Goal: Information Seeking & Learning: Learn about a topic

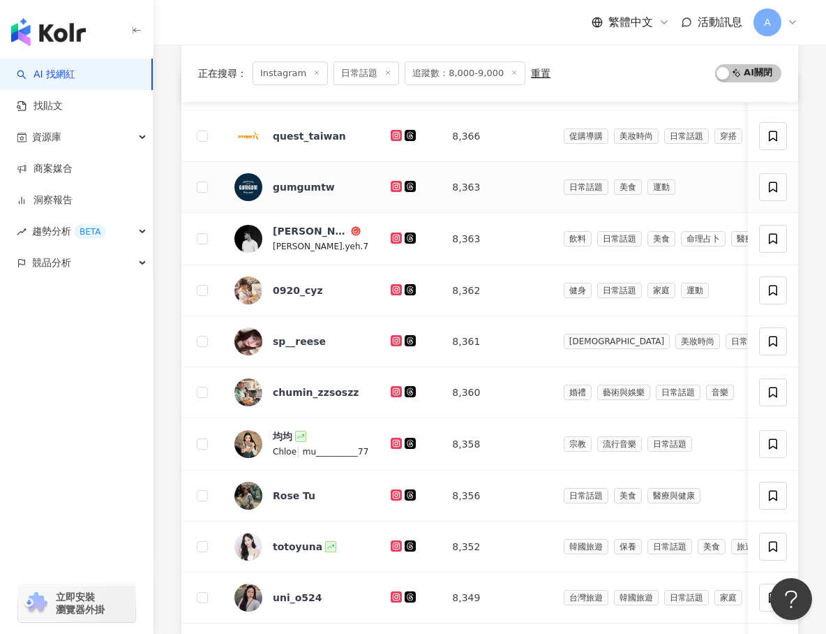
scroll to position [212, 0]
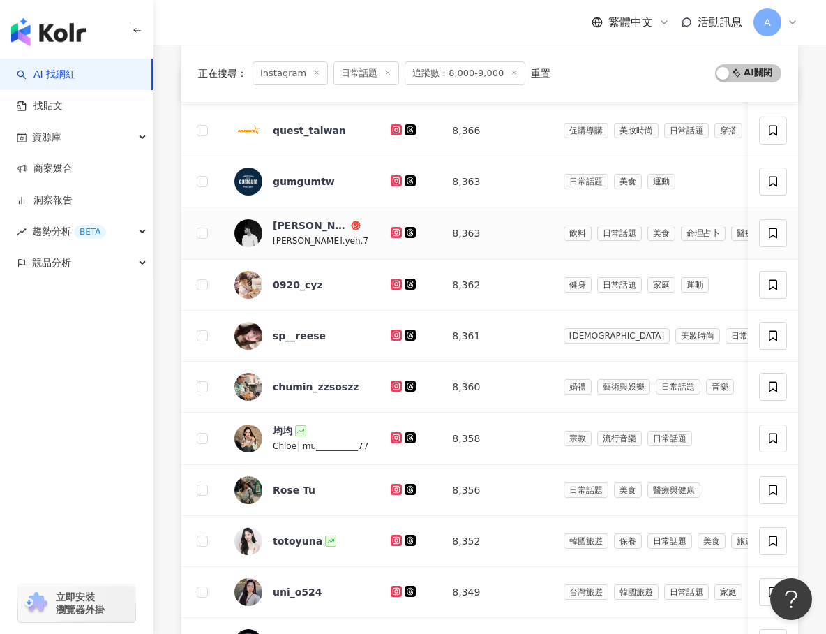
click at [396, 234] on icon at bounding box center [397, 232] width 6 height 6
click at [396, 282] on icon at bounding box center [396, 284] width 9 height 8
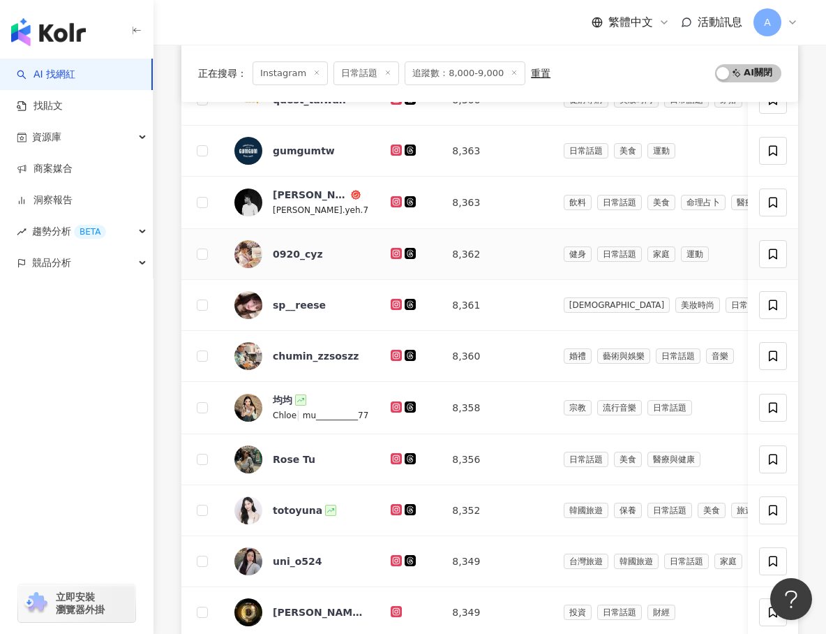
scroll to position [258, 0]
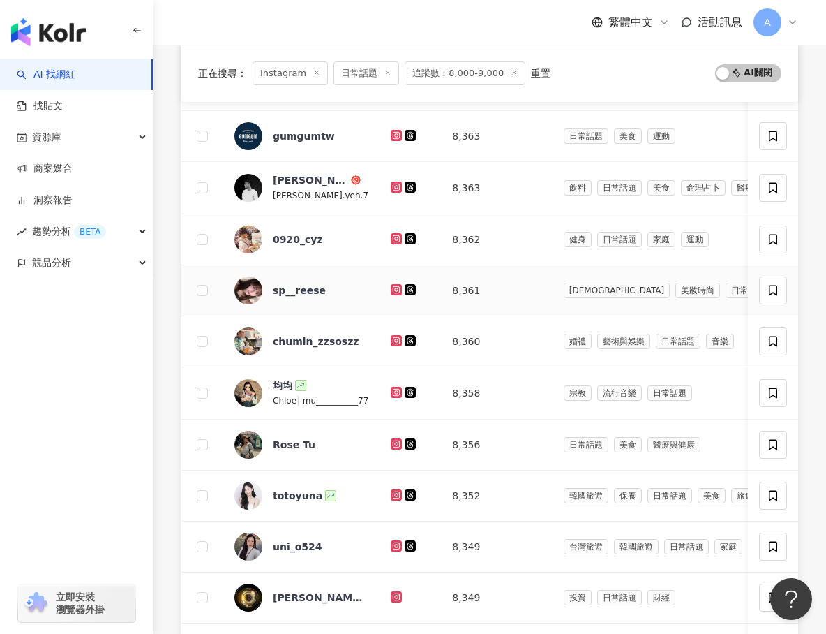
click at [396, 283] on div at bounding box center [410, 290] width 39 height 15
click at [396, 287] on icon at bounding box center [397, 289] width 6 height 6
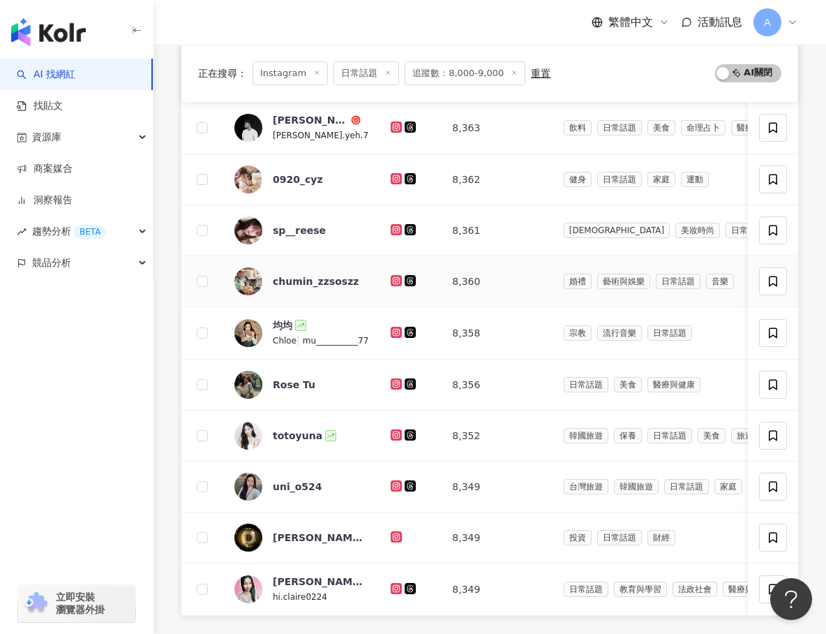
scroll to position [337, 0]
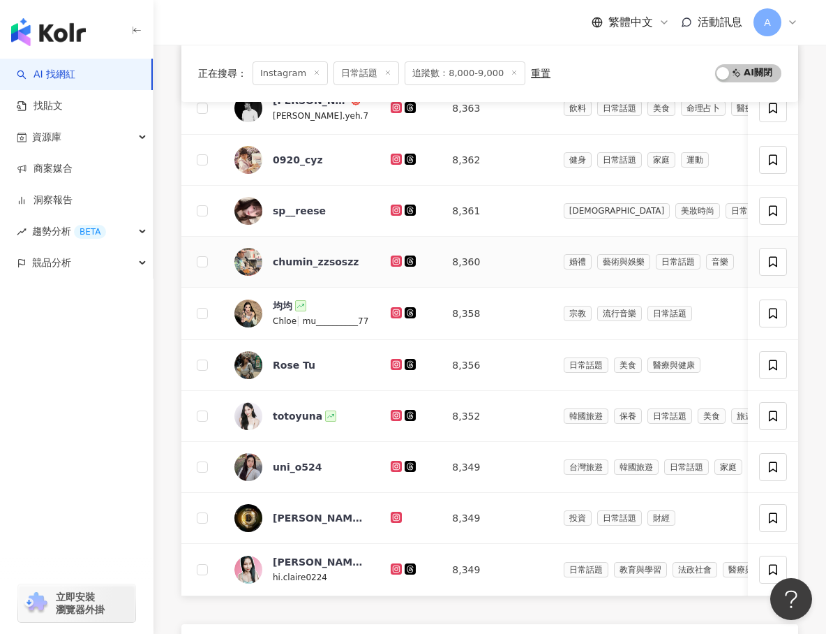
click at [394, 264] on icon at bounding box center [396, 261] width 9 height 8
click at [395, 314] on icon at bounding box center [396, 312] width 9 height 8
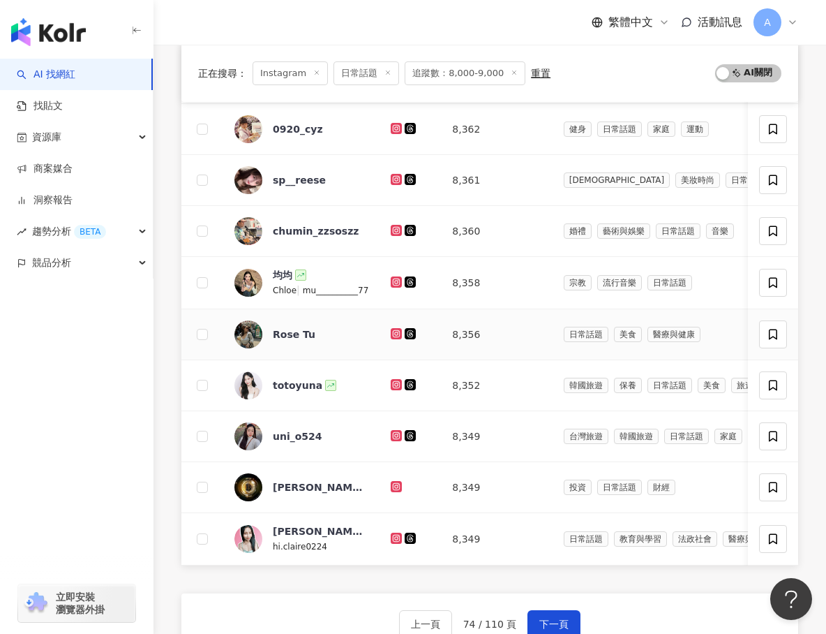
click at [397, 331] on icon at bounding box center [396, 333] width 9 height 8
click at [398, 386] on icon at bounding box center [397, 384] width 6 height 6
click at [398, 430] on icon at bounding box center [396, 435] width 11 height 11
click at [398, 485] on g at bounding box center [396, 486] width 11 height 11
click at [395, 539] on icon at bounding box center [397, 538] width 6 height 6
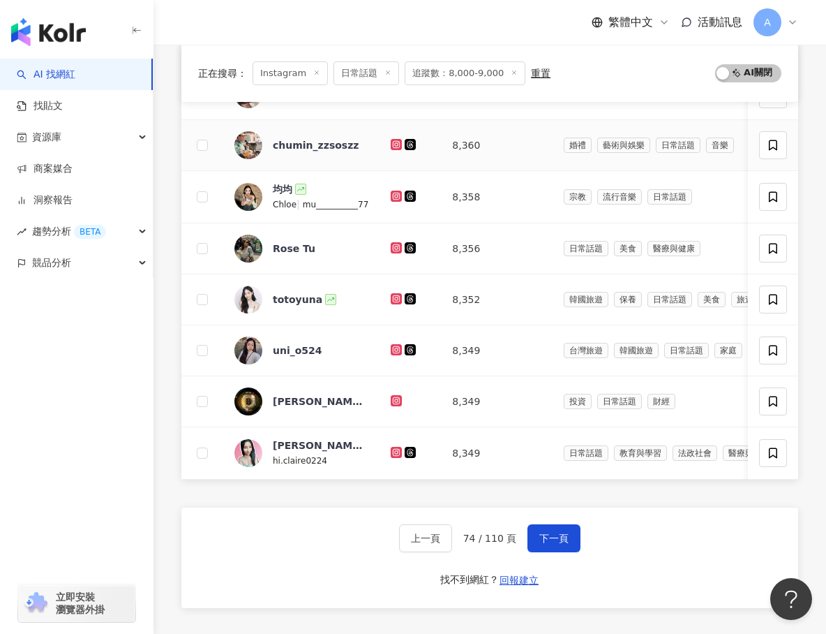
scroll to position [461, 0]
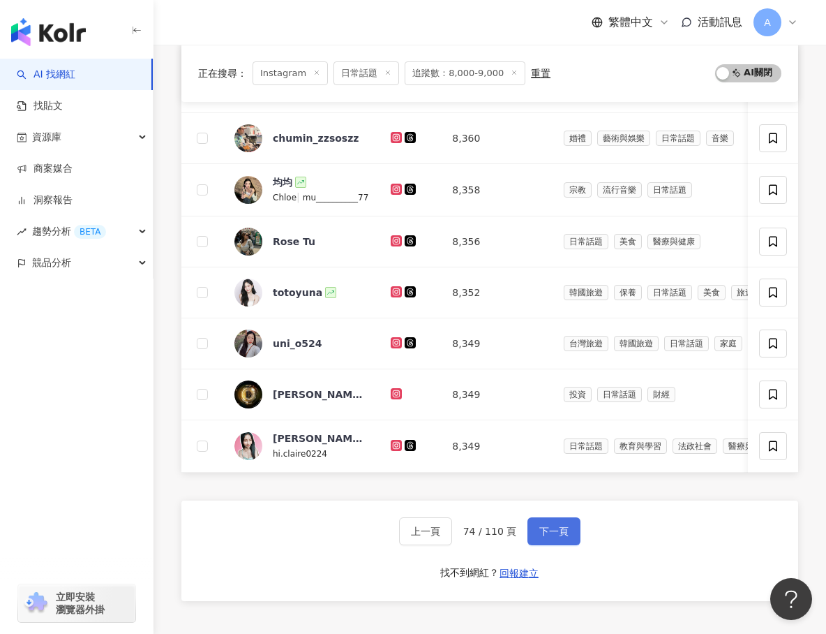
click at [546, 522] on button "下一頁" at bounding box center [554, 531] width 53 height 28
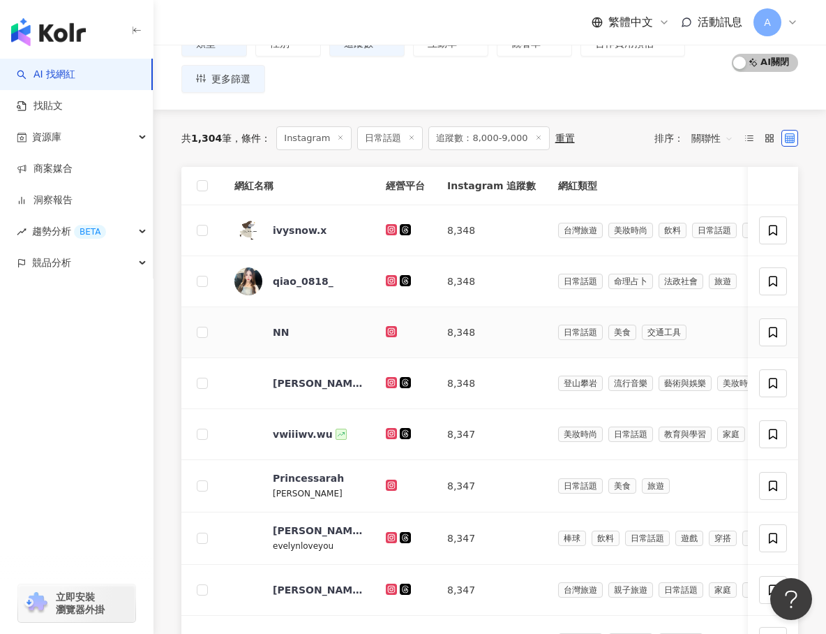
scroll to position [133, 0]
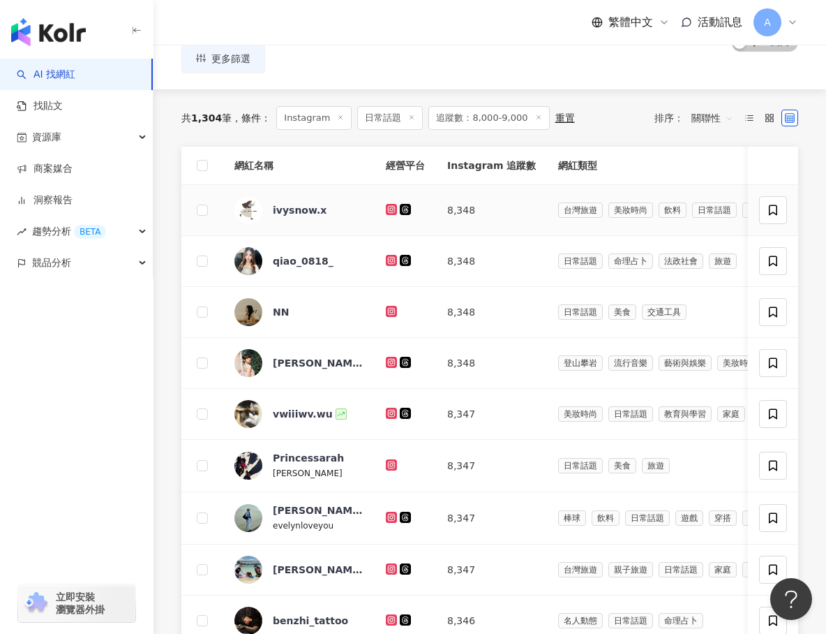
click at [389, 207] on icon at bounding box center [392, 209] width 6 height 6
click at [390, 256] on icon at bounding box center [391, 260] width 9 height 8
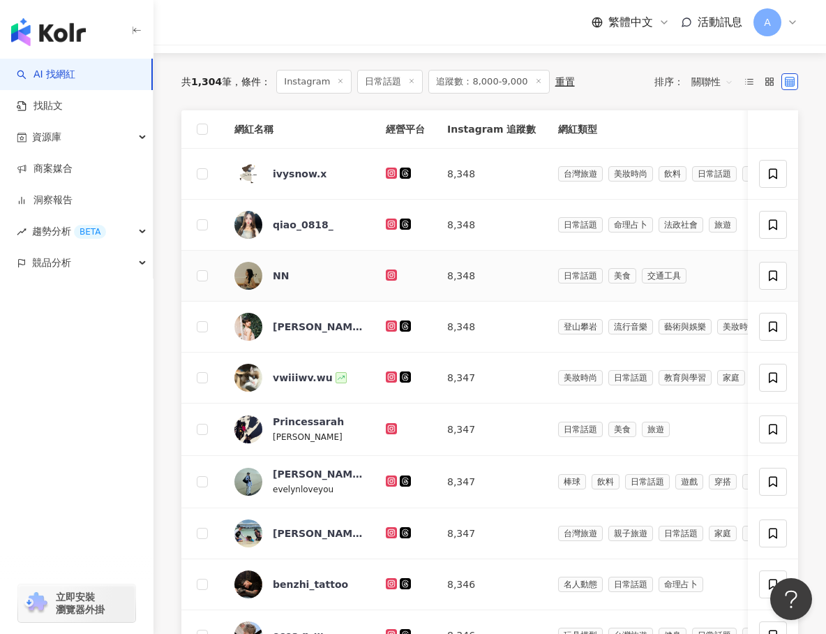
click at [391, 270] on icon at bounding box center [391, 274] width 11 height 11
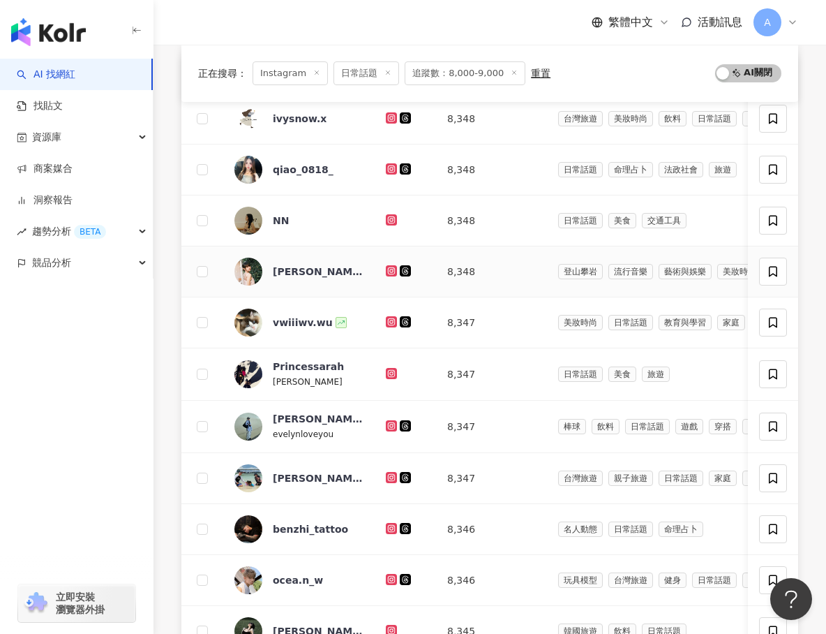
click at [391, 270] on icon at bounding box center [391, 270] width 2 height 2
click at [391, 320] on icon at bounding box center [391, 321] width 2 height 2
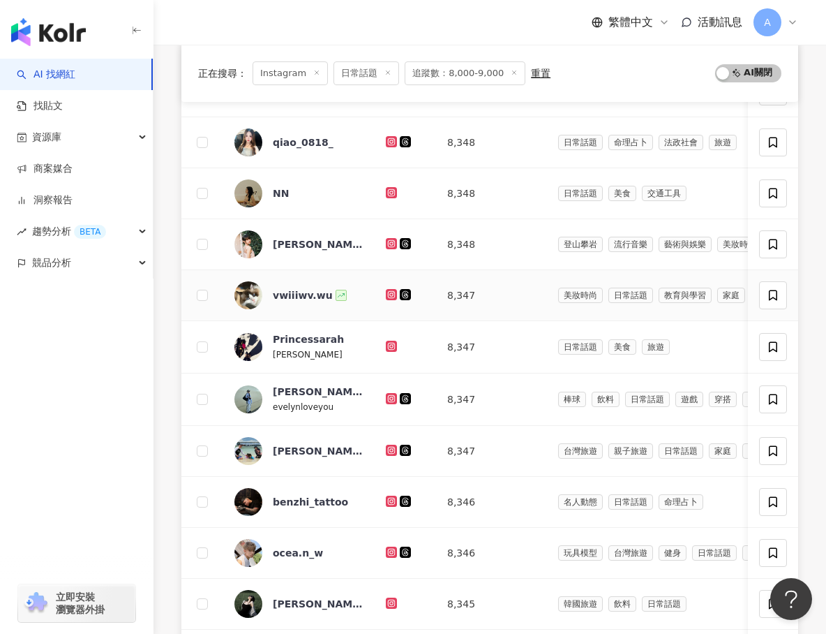
scroll to position [251, 0]
click at [392, 343] on icon at bounding box center [391, 347] width 9 height 8
click at [390, 395] on icon at bounding box center [391, 399] width 11 height 11
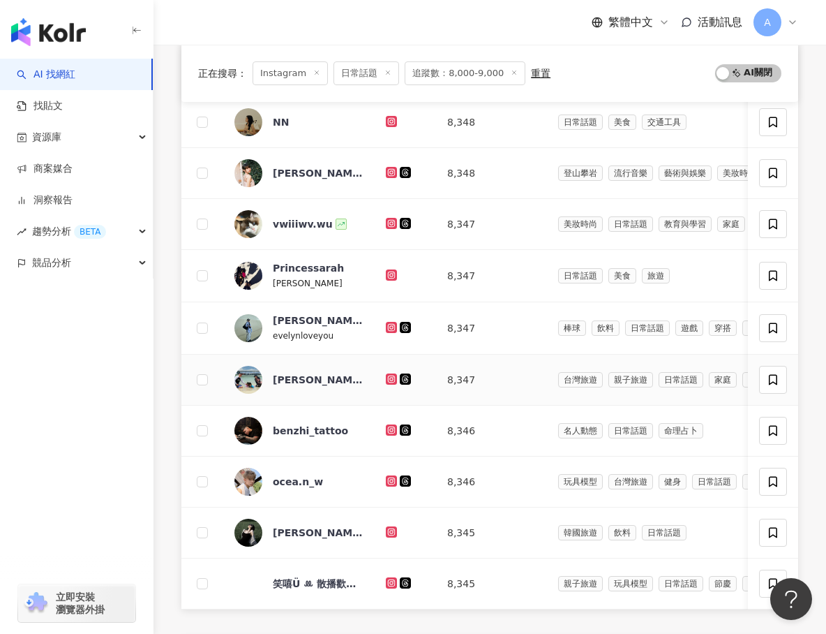
scroll to position [331, 0]
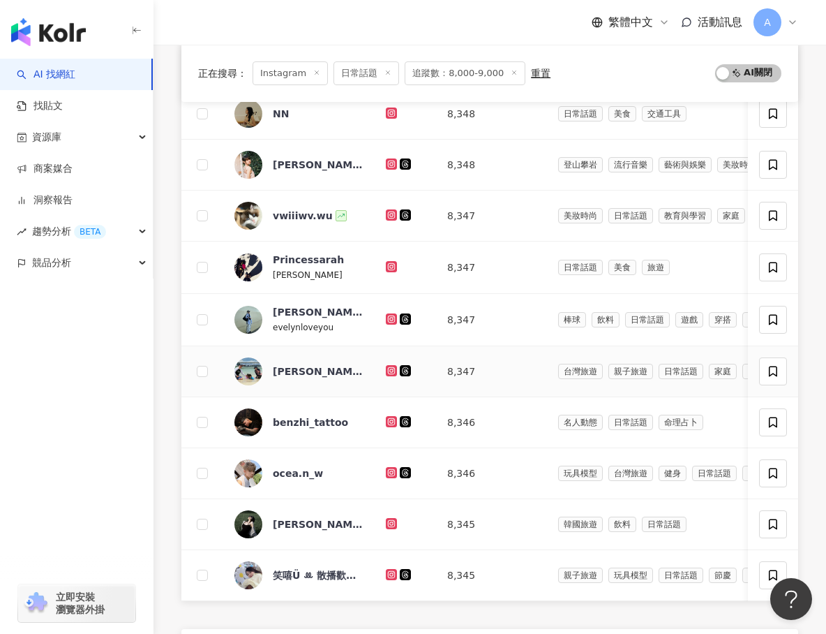
click at [392, 374] on icon at bounding box center [391, 370] width 11 height 11
click at [389, 419] on icon at bounding box center [392, 421] width 6 height 6
click at [390, 468] on icon at bounding box center [391, 472] width 11 height 11
click at [391, 518] on icon at bounding box center [391, 523] width 11 height 11
click at [393, 569] on icon at bounding box center [391, 574] width 11 height 11
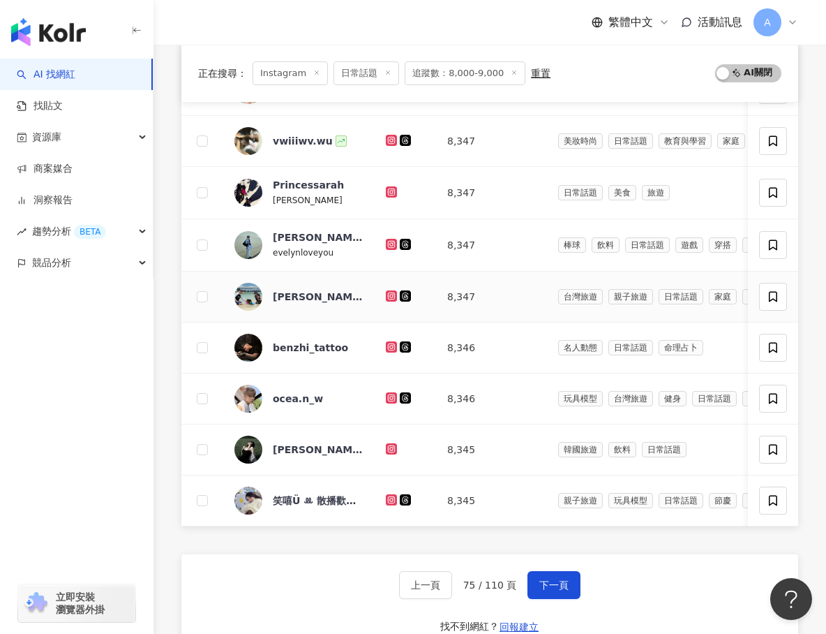
scroll to position [423, 0]
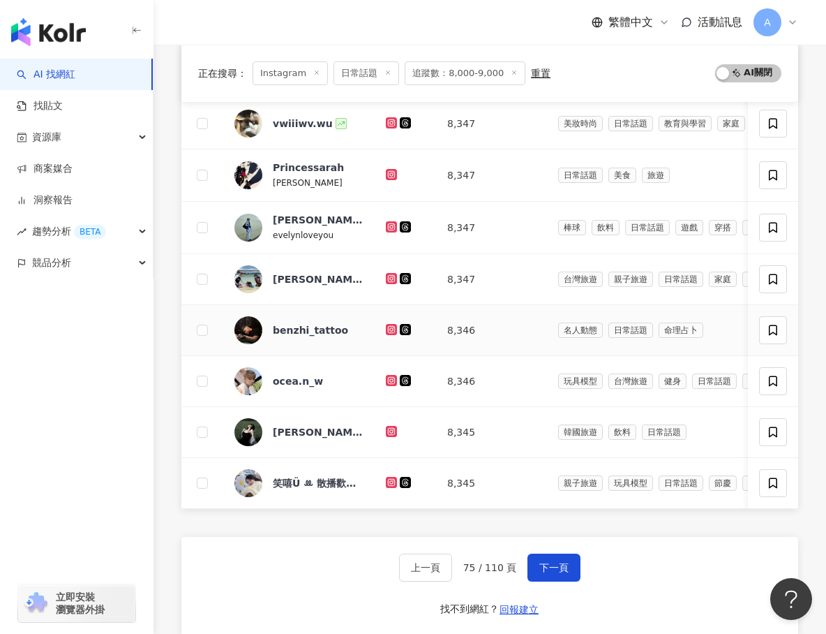
drag, startPoint x: 548, startPoint y: 565, endPoint x: 583, endPoint y: 344, distance: 224.1
click at [584, 344] on div "網紅名稱 經營平台 Instagram 追蹤數 網紅類型 互動率 漲粉率 觀看率 操作 ivysnow.x 8,348 台灣旅遊 美妝時尚 飲料 日常話題 美…" at bounding box center [489, 264] width 617 height 816
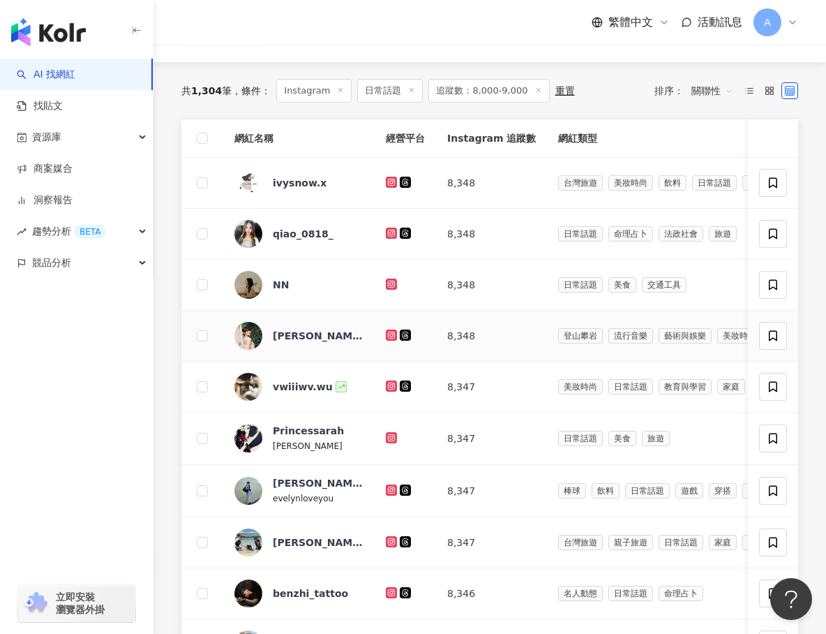
scroll to position [136, 0]
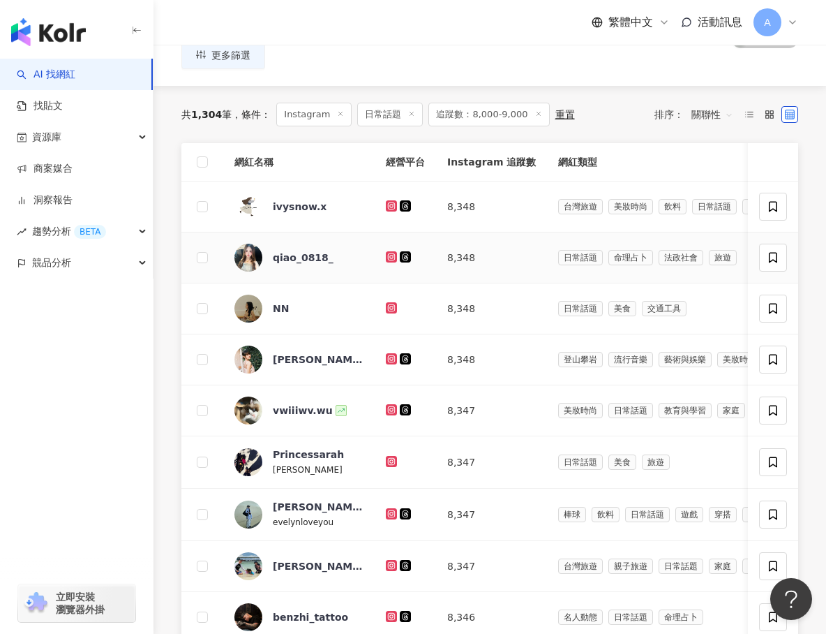
click at [390, 255] on icon at bounding box center [391, 257] width 9 height 8
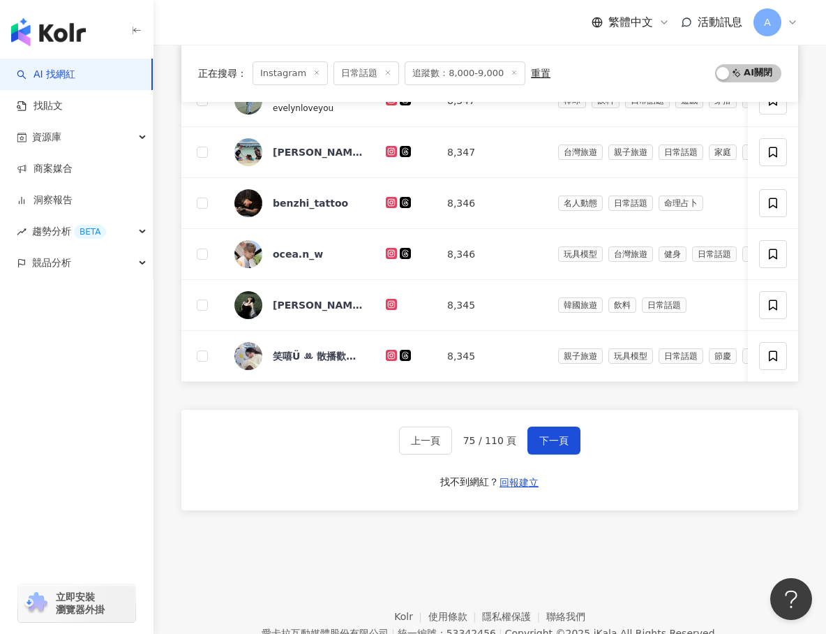
scroll to position [616, 0]
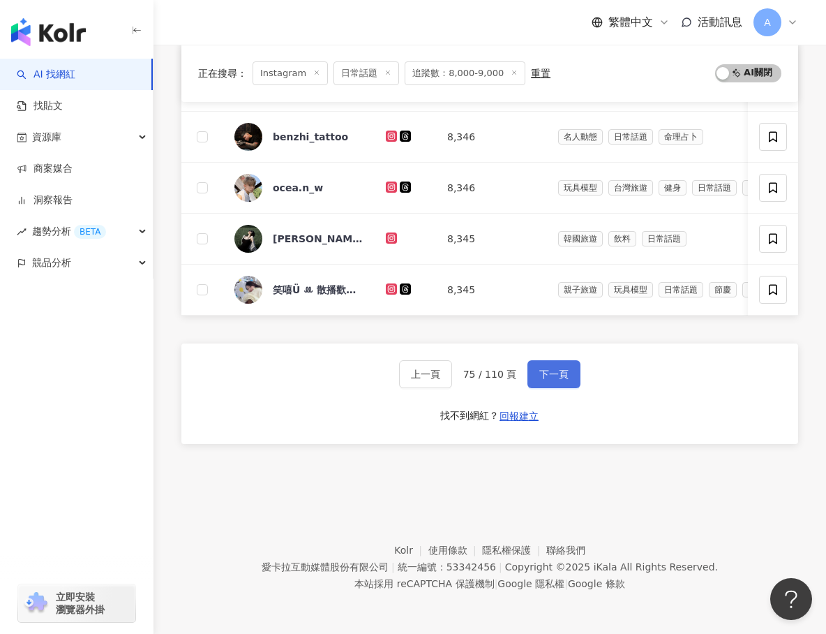
click at [546, 371] on span "下一頁" at bounding box center [553, 373] width 29 height 11
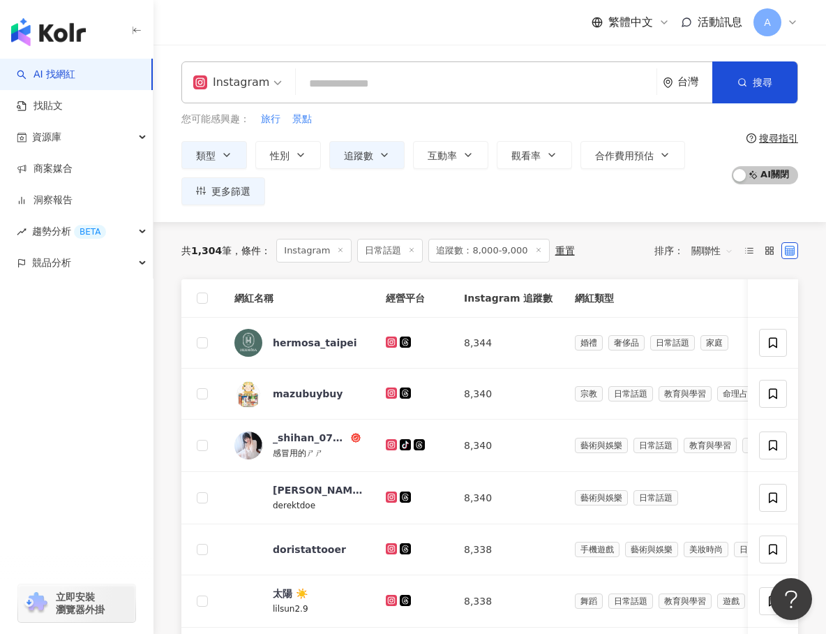
scroll to position [75, 0]
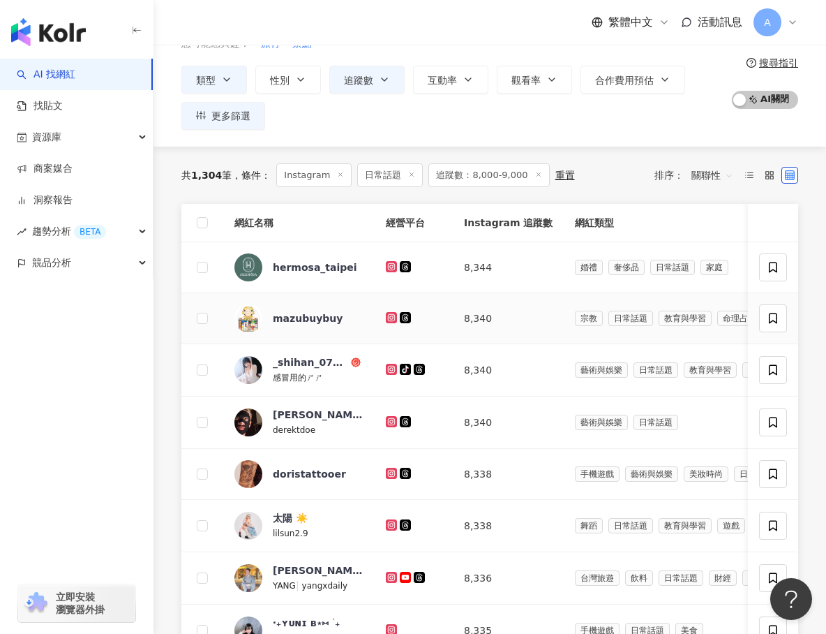
click at [391, 317] on icon at bounding box center [391, 317] width 2 height 2
click at [393, 364] on icon at bounding box center [391, 369] width 11 height 11
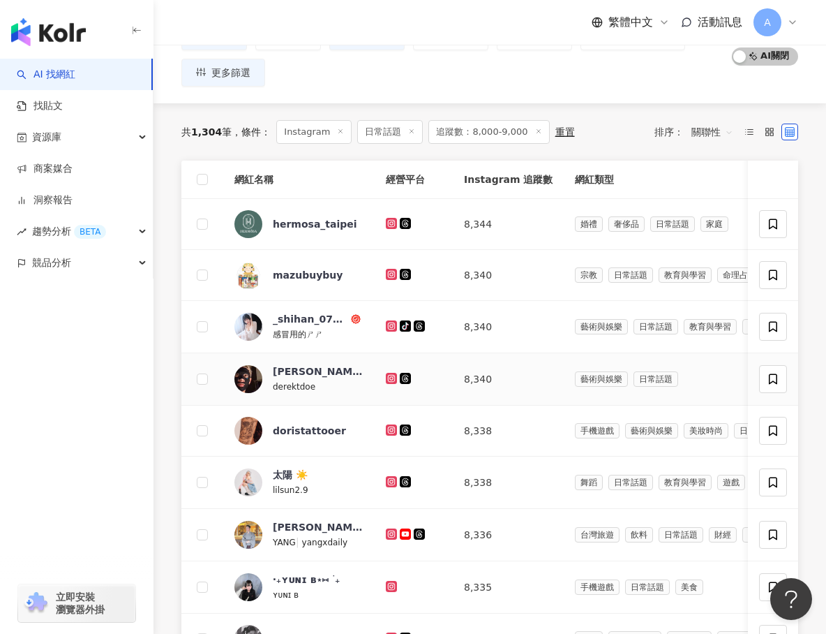
click at [396, 381] on icon at bounding box center [391, 378] width 11 height 11
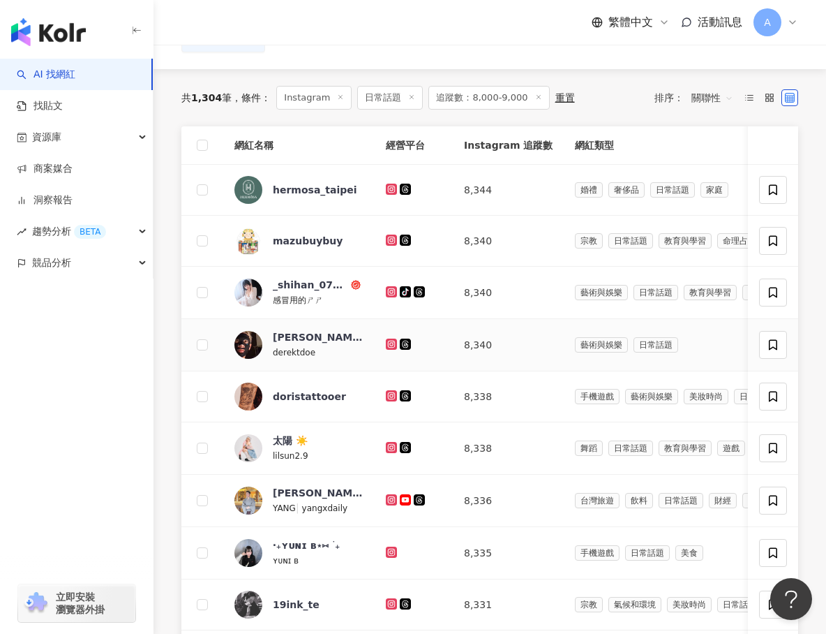
scroll to position [161, 0]
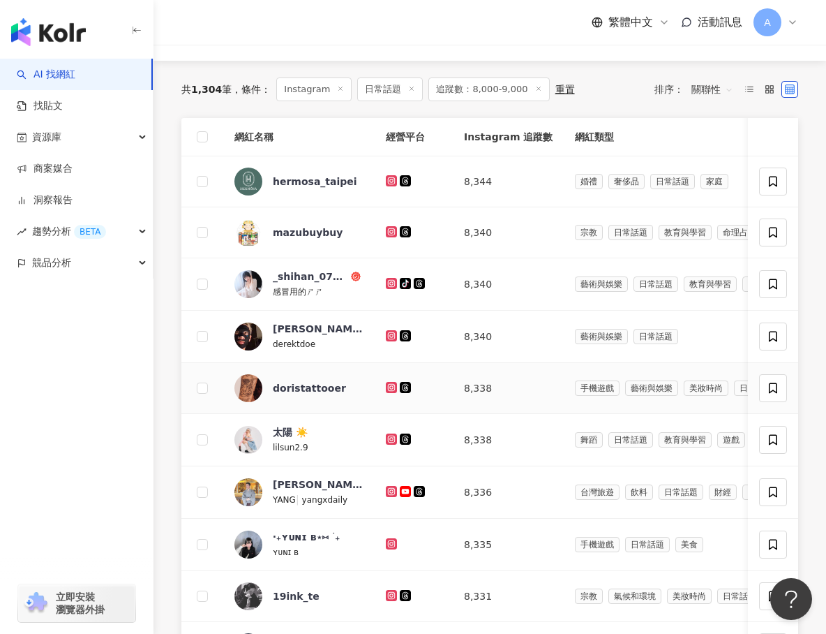
click at [396, 382] on icon at bounding box center [391, 387] width 11 height 11
click at [391, 440] on icon at bounding box center [391, 439] width 9 height 8
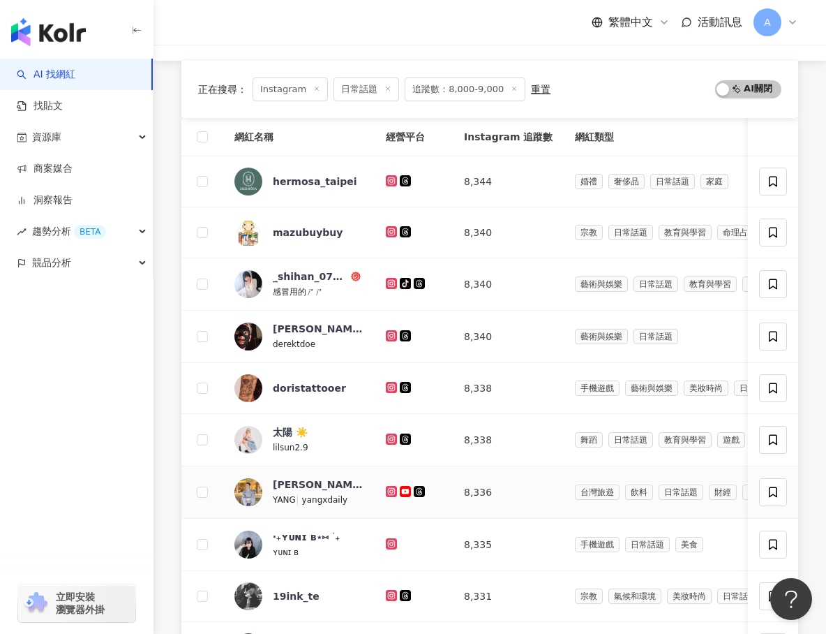
scroll to position [205, 0]
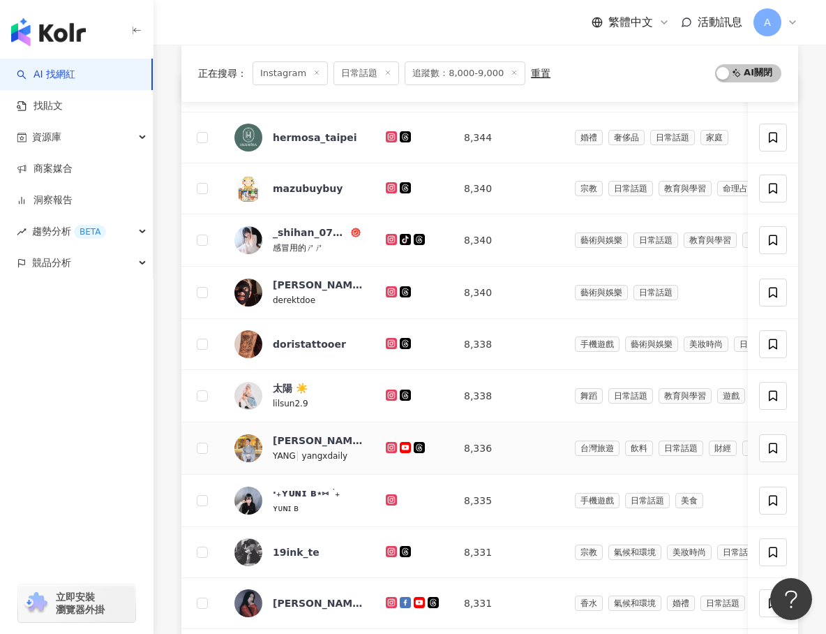
click at [392, 443] on icon at bounding box center [391, 447] width 9 height 8
click at [393, 497] on icon at bounding box center [391, 499] width 9 height 8
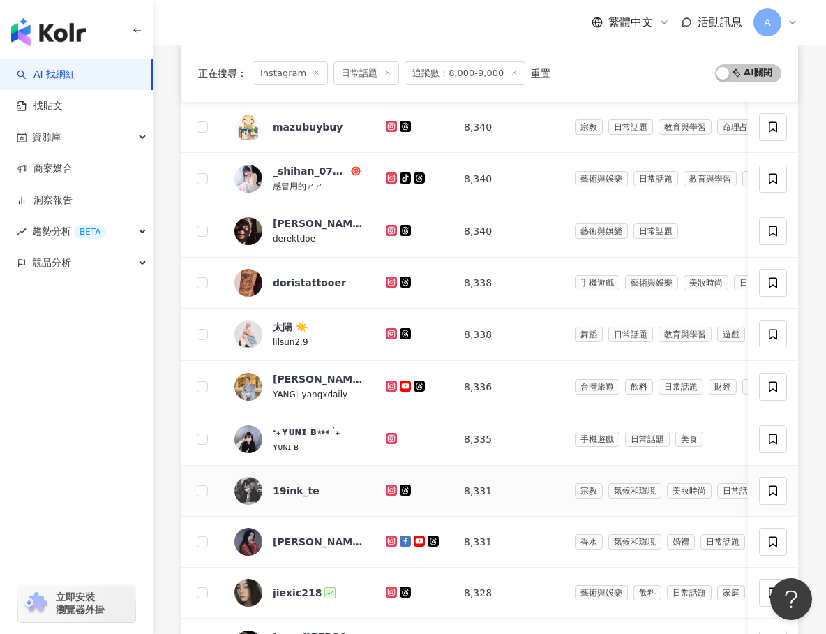
click at [392, 491] on icon at bounding box center [392, 489] width 6 height 6
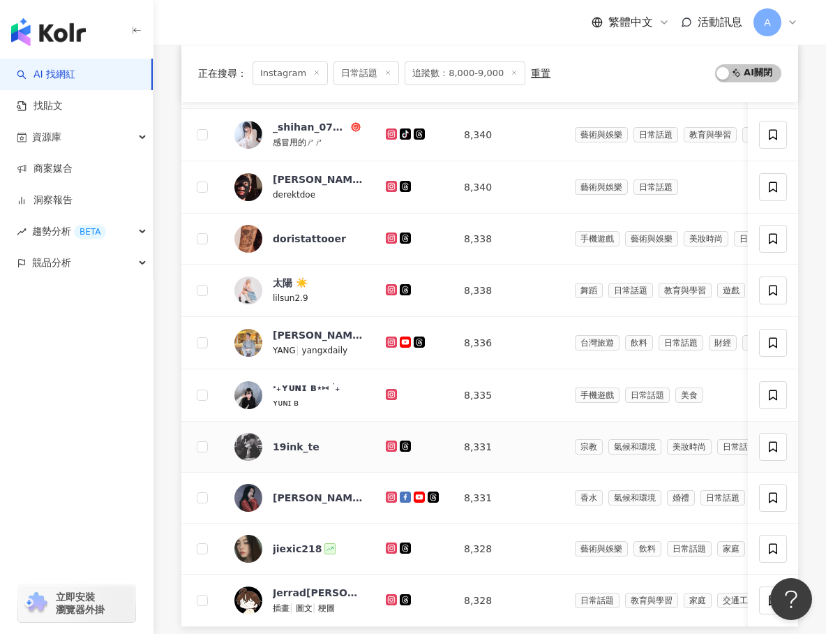
scroll to position [310, 0]
click at [393, 496] on icon at bounding box center [392, 497] width 6 height 6
click at [387, 542] on div at bounding box center [414, 549] width 56 height 15
click at [389, 546] on icon at bounding box center [392, 548] width 6 height 6
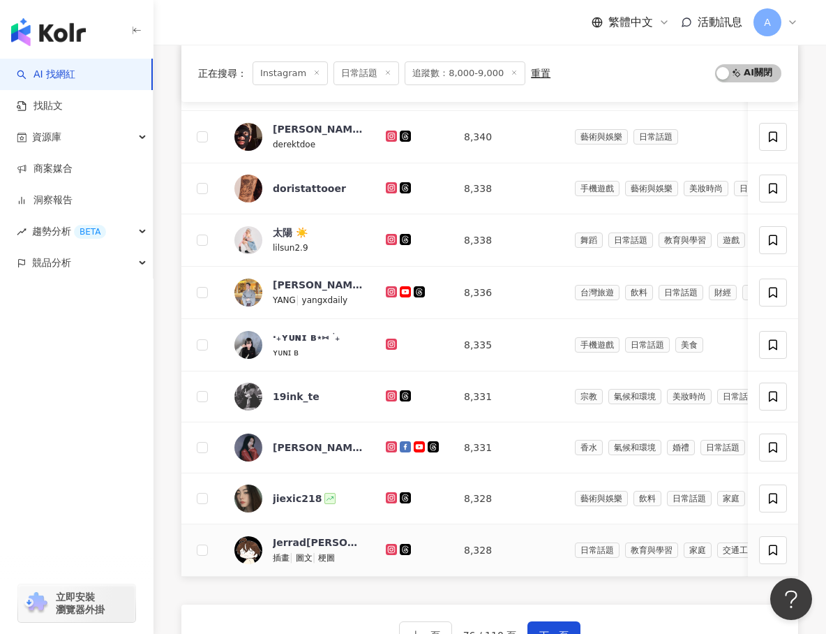
scroll to position [360, 0]
click at [390, 547] on icon at bounding box center [392, 549] width 6 height 6
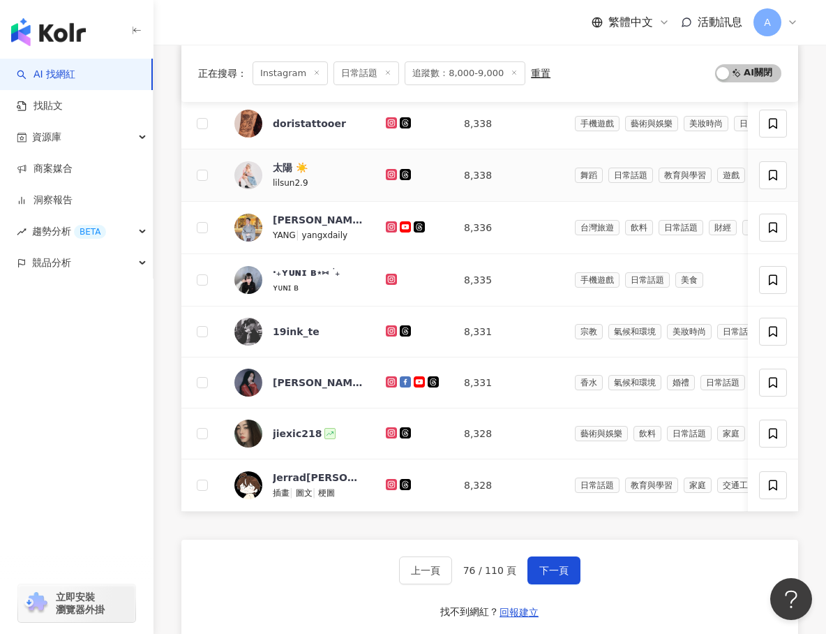
scroll to position [426, 0]
click at [543, 565] on span "下一頁" at bounding box center [553, 569] width 29 height 11
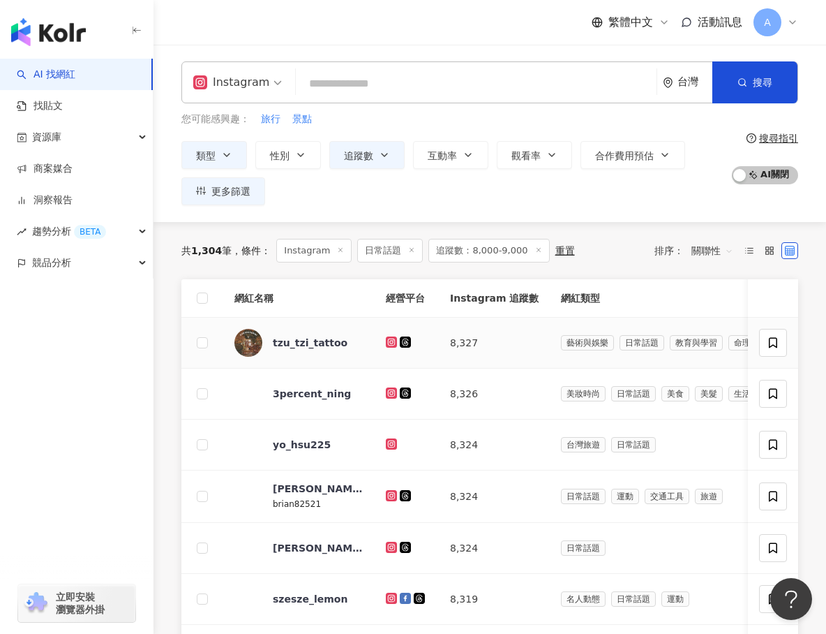
scroll to position [19, 0]
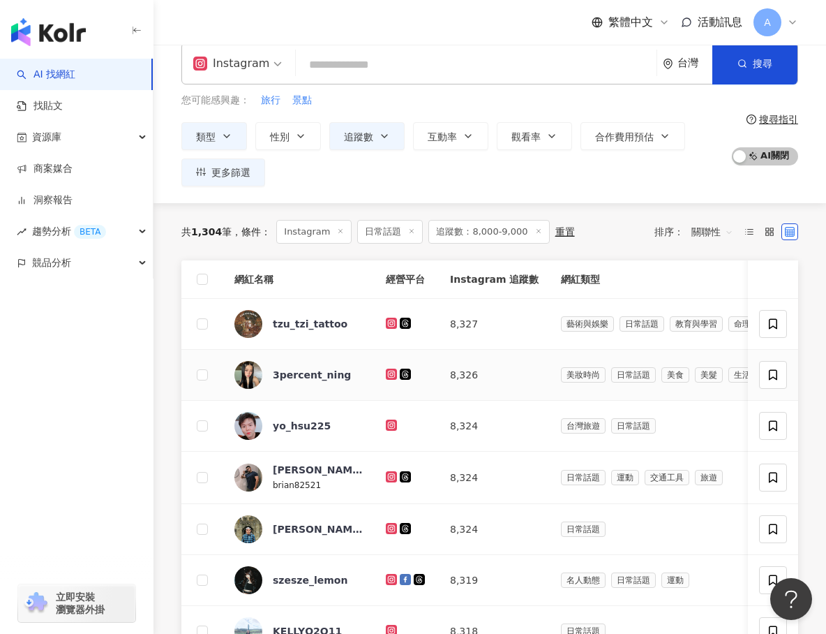
click at [391, 373] on icon at bounding box center [391, 374] width 2 height 2
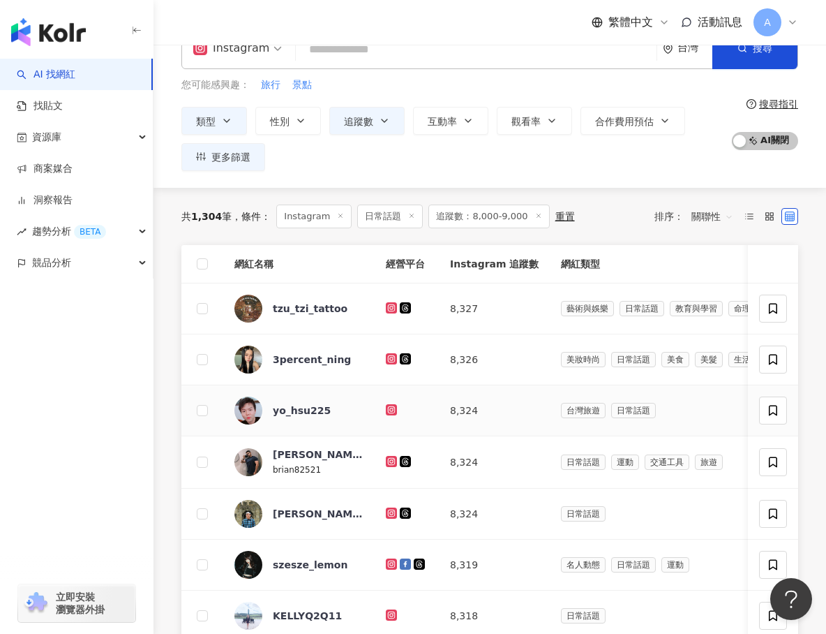
click at [391, 410] on icon at bounding box center [391, 409] width 2 height 2
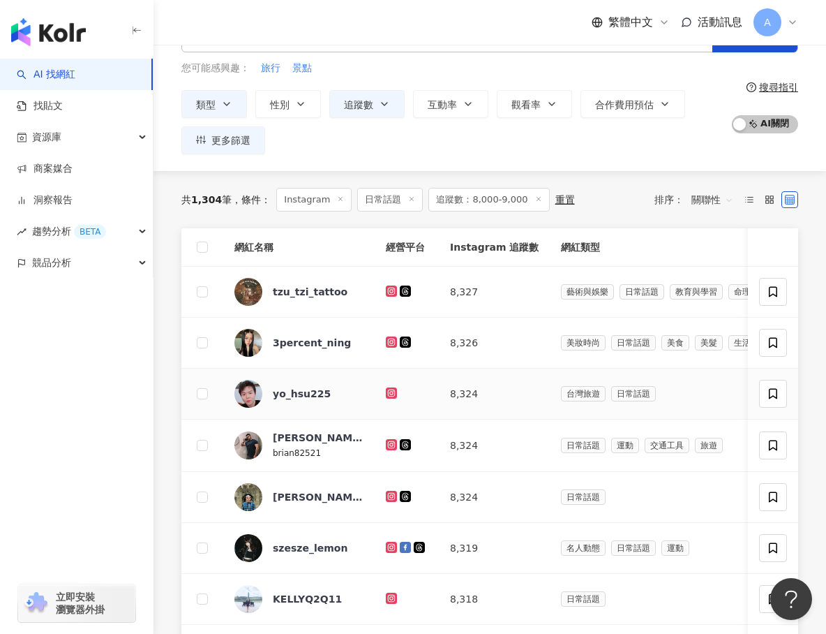
scroll to position [56, 0]
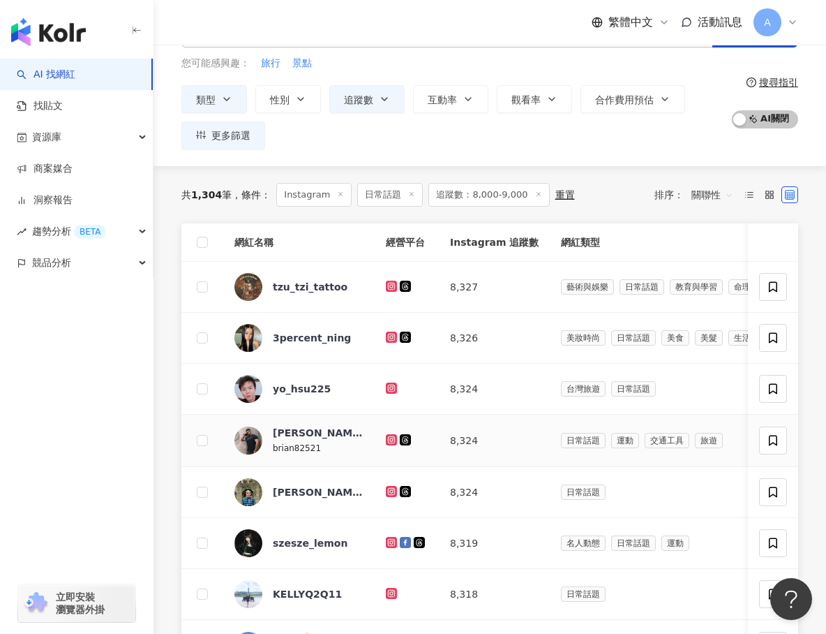
click at [391, 435] on icon at bounding box center [391, 439] width 11 height 11
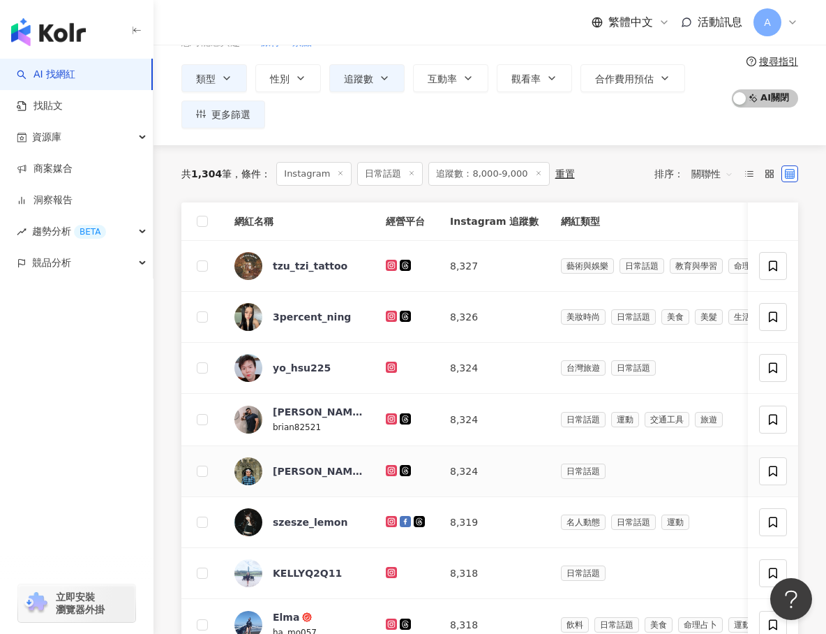
click at [390, 466] on g at bounding box center [391, 470] width 11 height 11
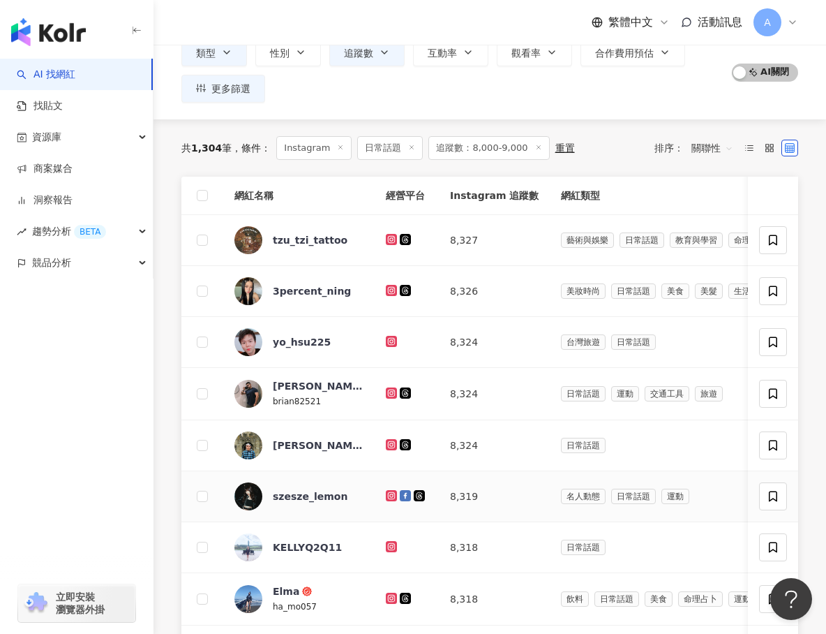
click at [391, 493] on icon at bounding box center [392, 495] width 6 height 6
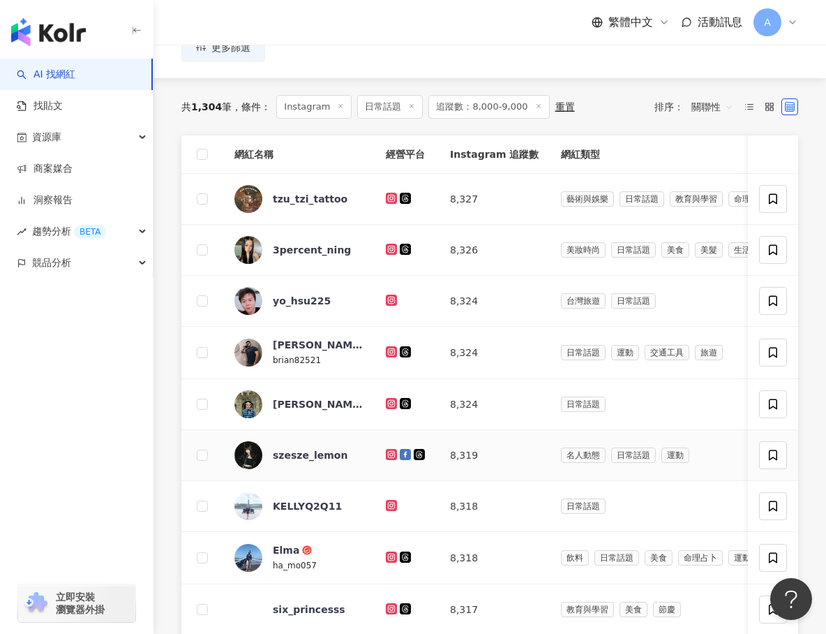
scroll to position [146, 0]
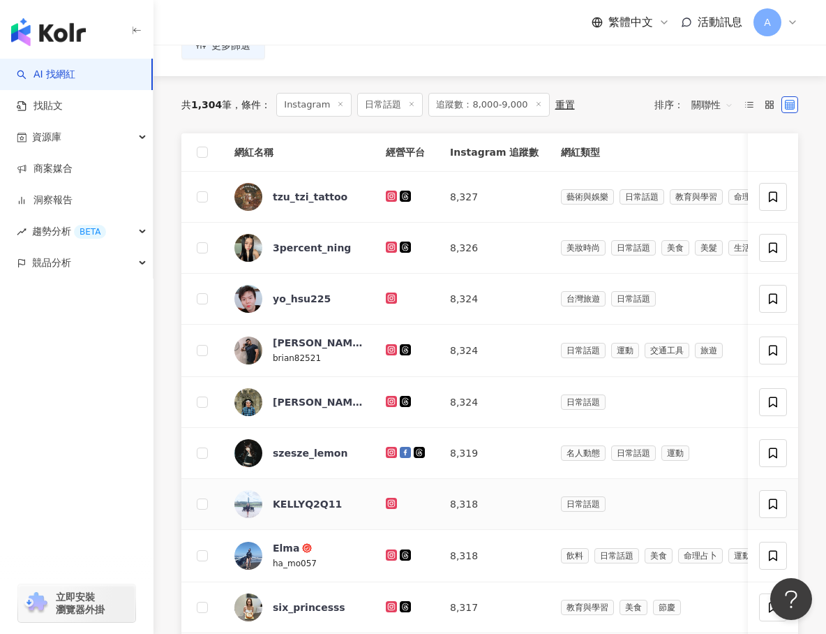
click at [393, 498] on icon at bounding box center [391, 503] width 11 height 11
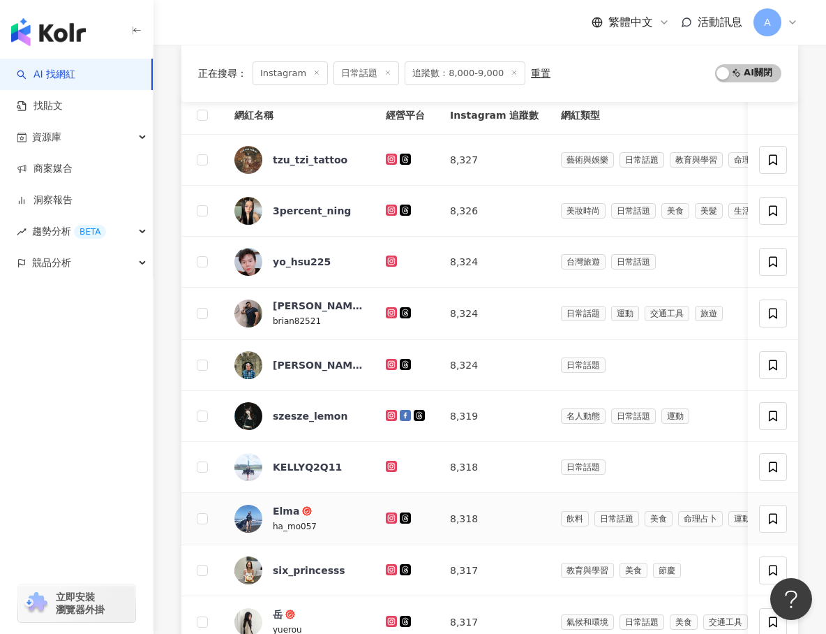
click at [394, 512] on icon at bounding box center [391, 517] width 11 height 11
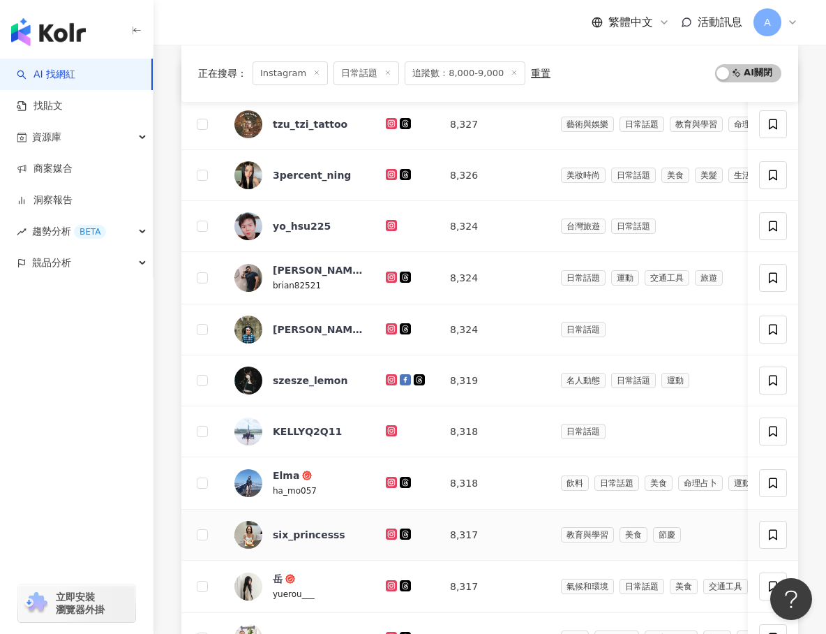
click at [391, 531] on icon at bounding box center [392, 533] width 6 height 6
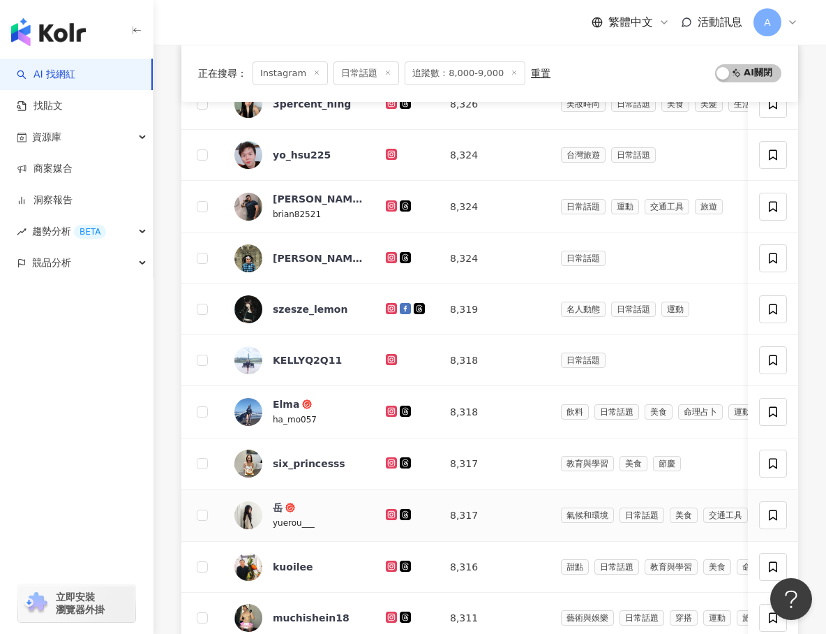
click at [391, 515] on icon at bounding box center [391, 514] width 9 height 8
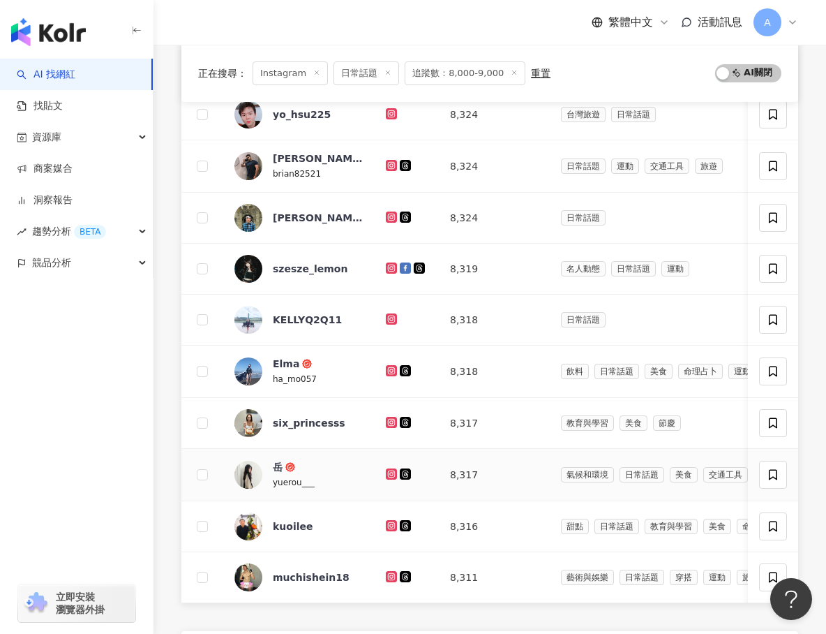
scroll to position [340, 0]
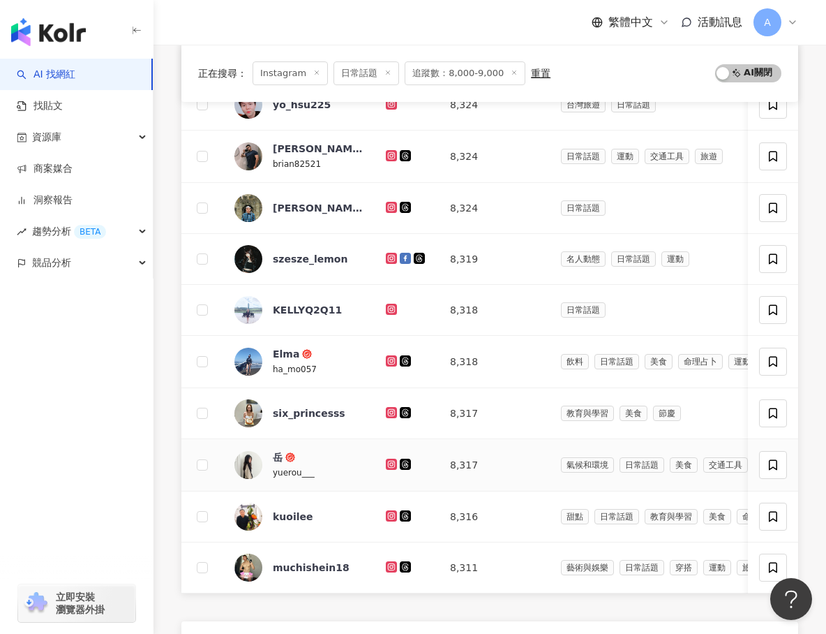
click at [391, 515] on icon at bounding box center [391, 515] width 2 height 2
click at [394, 567] on icon at bounding box center [391, 566] width 9 height 8
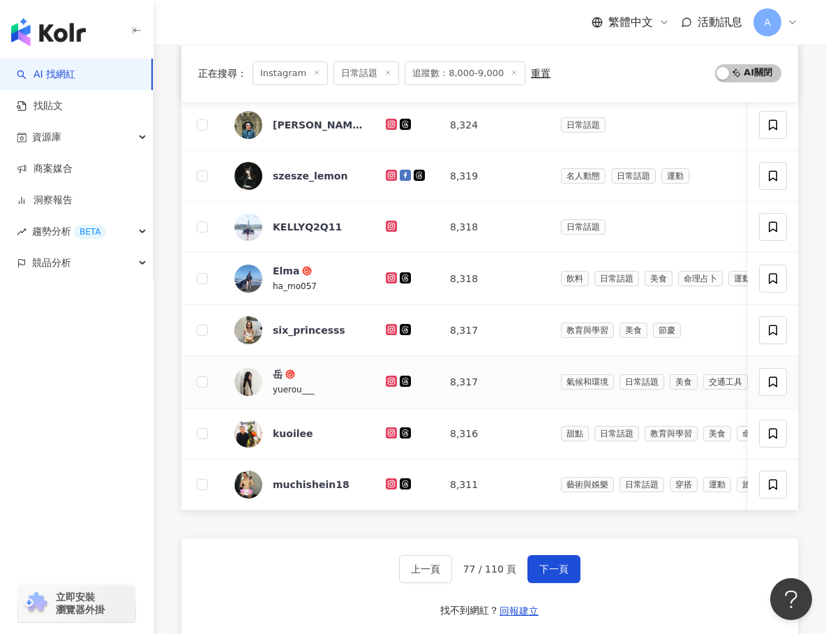
scroll to position [447, 0]
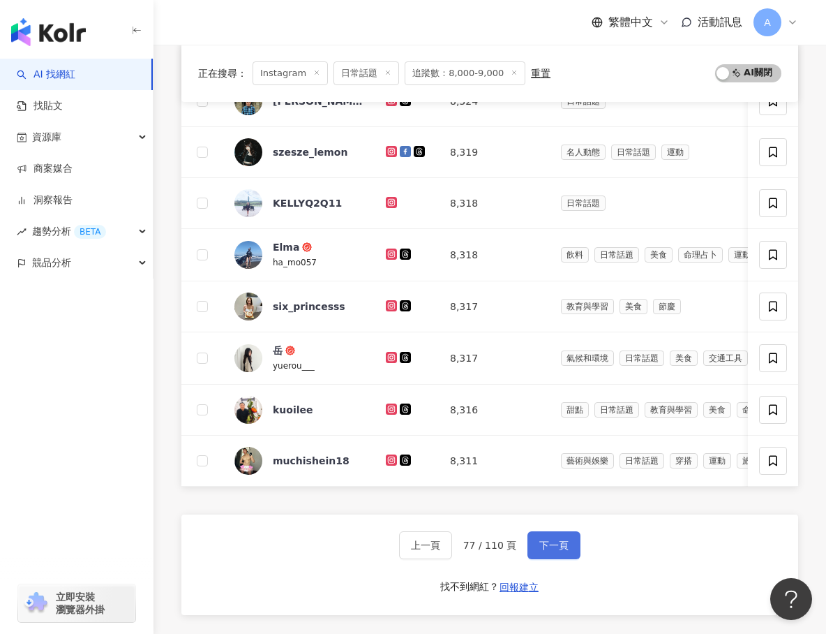
click at [543, 532] on button "下一頁" at bounding box center [554, 545] width 53 height 28
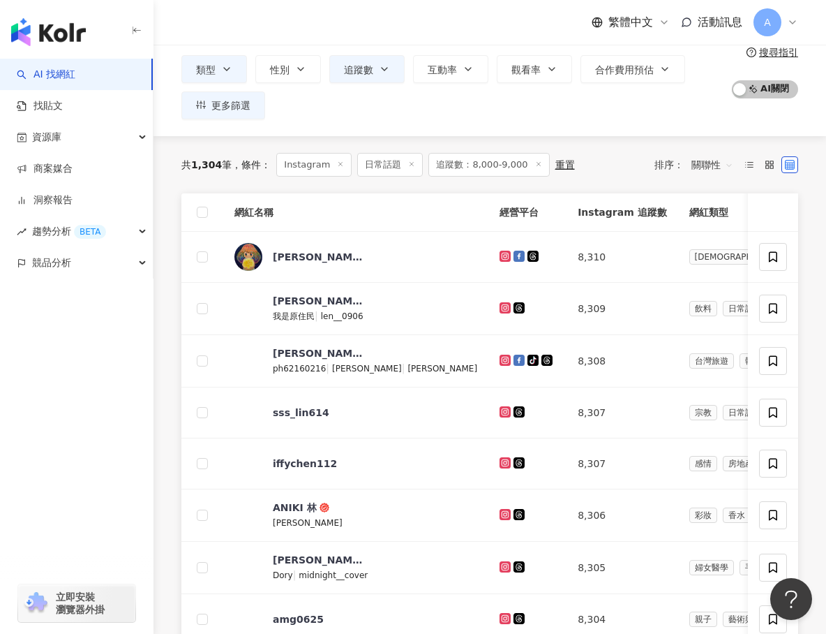
scroll to position [117, 0]
